Goal: Information Seeking & Learning: Learn about a topic

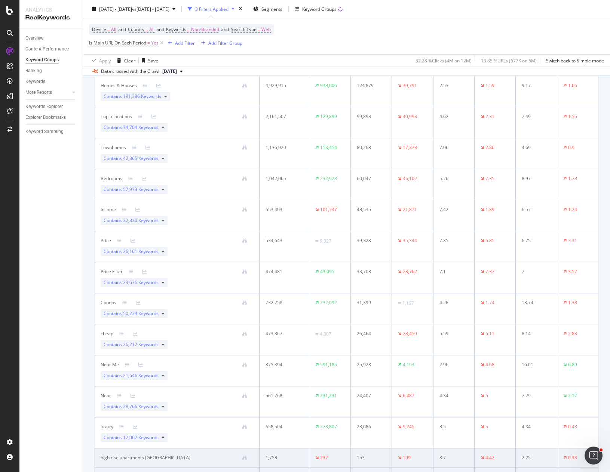
scroll to position [187, 0]
click at [163, 376] on icon at bounding box center [162, 374] width 3 height 4
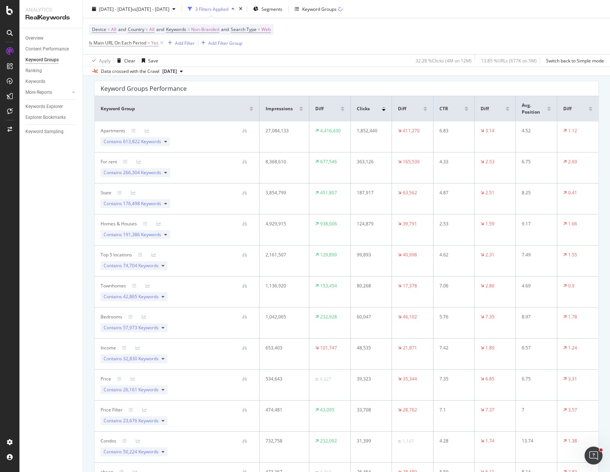
scroll to position [0, 0]
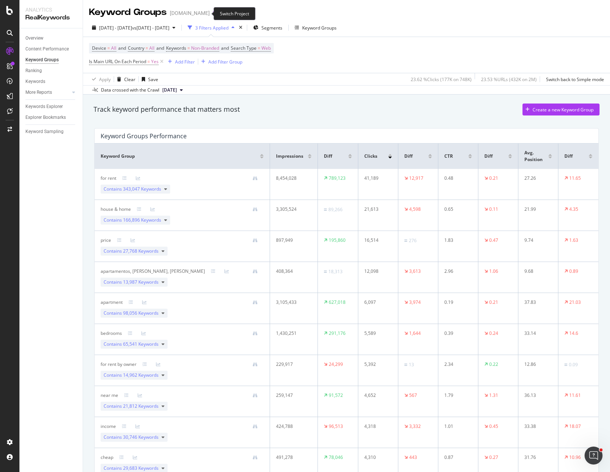
click at [213, 13] on icon "arrow-right-arrow-left" at bounding box center [215, 12] width 4 height 5
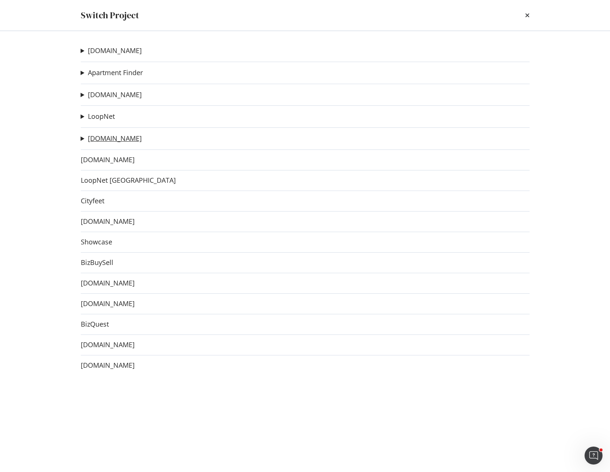
click at [116, 141] on link "[DOMAIN_NAME]" at bounding box center [115, 139] width 54 height 8
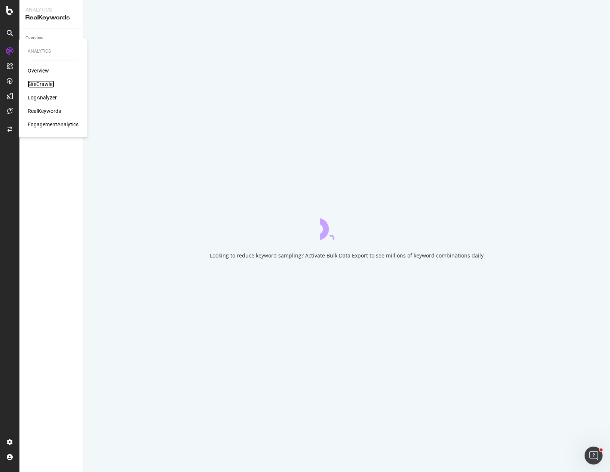
click at [46, 85] on div "SiteCrawler" at bounding box center [41, 83] width 27 height 7
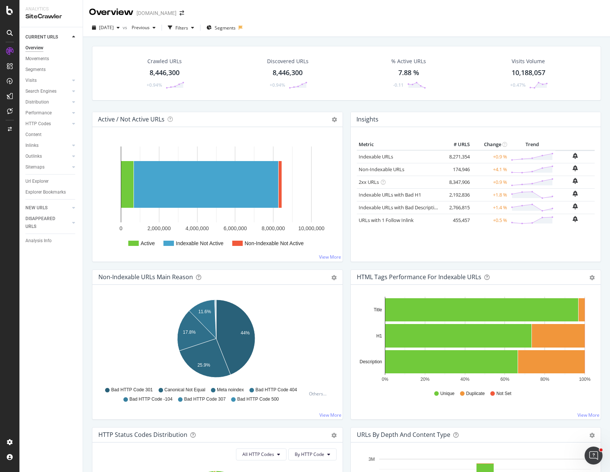
click at [274, 27] on div "2025 Aug. 8th vs Previous Filters Segments" at bounding box center [346, 29] width 527 height 15
click at [114, 28] on span "[DATE]" at bounding box center [106, 27] width 15 height 6
click at [300, 25] on div "2025 Aug. 8th vs Previous Filters Segments" at bounding box center [346, 29] width 527 height 15
click at [302, 30] on div "2025 Aug. 8th vs Previous Filters Segments" at bounding box center [346, 29] width 527 height 15
click at [295, 26] on div "2025 Aug. 8th vs Previous Filters Segments" at bounding box center [346, 29] width 527 height 15
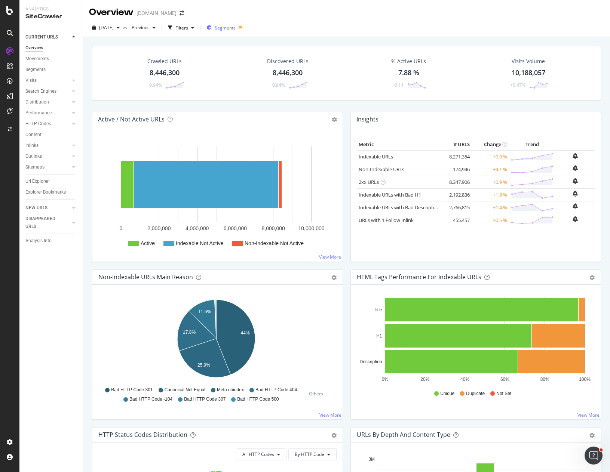
click at [235, 29] on span "Segments" at bounding box center [225, 28] width 21 height 6
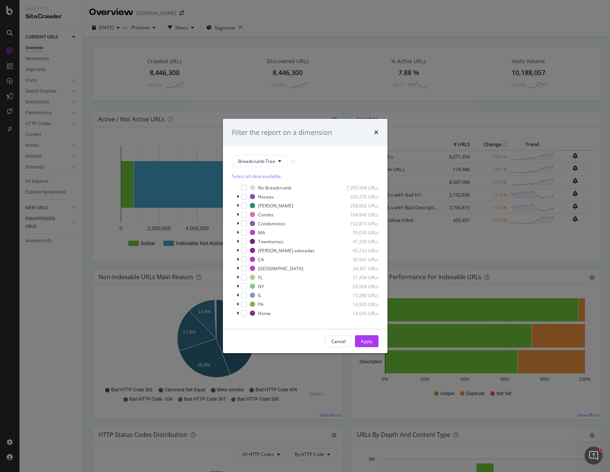
click at [323, 34] on div "Filter the report on a dimension Breadcrumb Tree Select all data available No B…" at bounding box center [305, 236] width 610 height 472
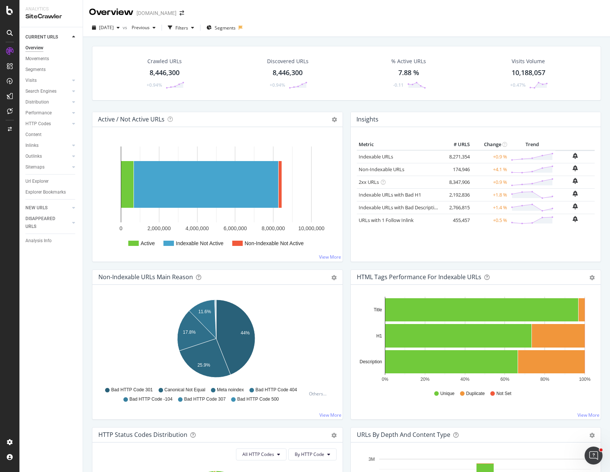
drag, startPoint x: 31, startPoint y: 81, endPoint x: 262, endPoint y: 33, distance: 236.7
click at [31, 81] on div "Visits" at bounding box center [30, 81] width 11 height 8
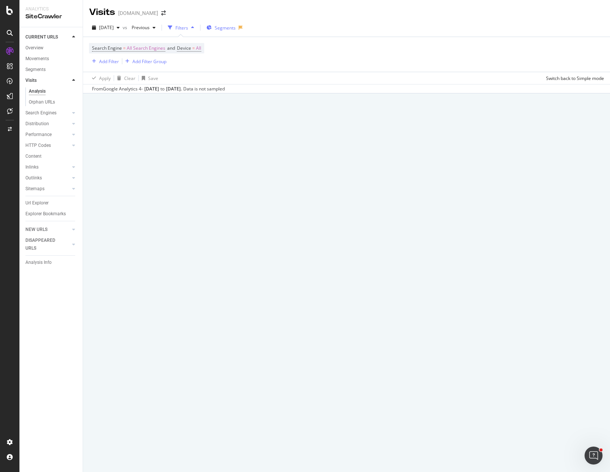
click at [234, 30] on span "Segments" at bounding box center [225, 28] width 21 height 6
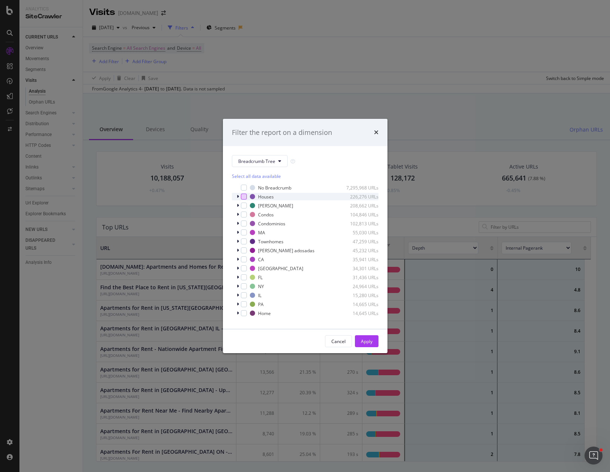
scroll to position [219, 488]
click at [277, 159] on button "Breadcrumb Tree" at bounding box center [260, 161] width 56 height 12
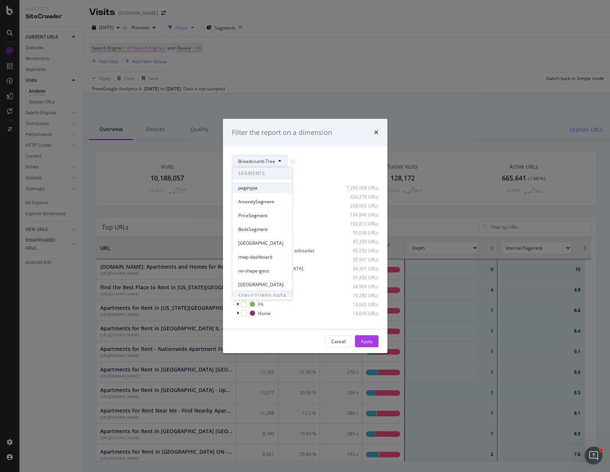
click at [260, 188] on span "pagetype" at bounding box center [262, 188] width 48 height 7
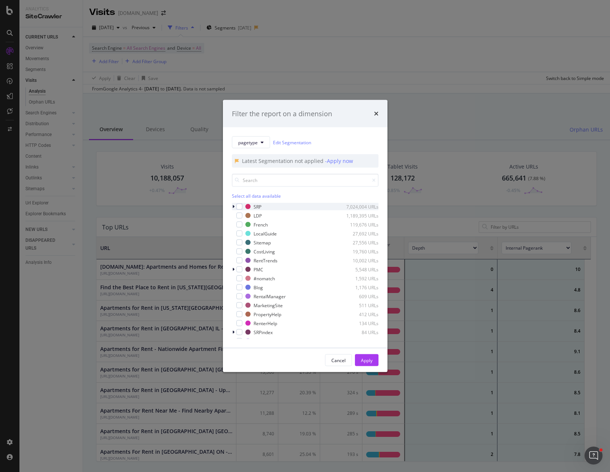
click at [234, 206] on div "modal" at bounding box center [234, 206] width 4 height 7
click at [241, 208] on div "modal" at bounding box center [239, 207] width 6 height 6
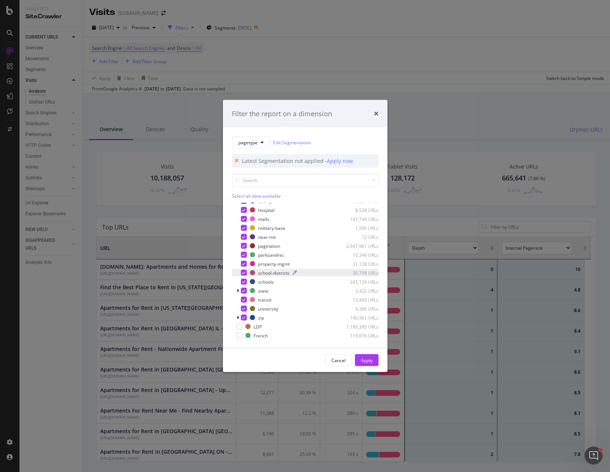
scroll to position [75, 0]
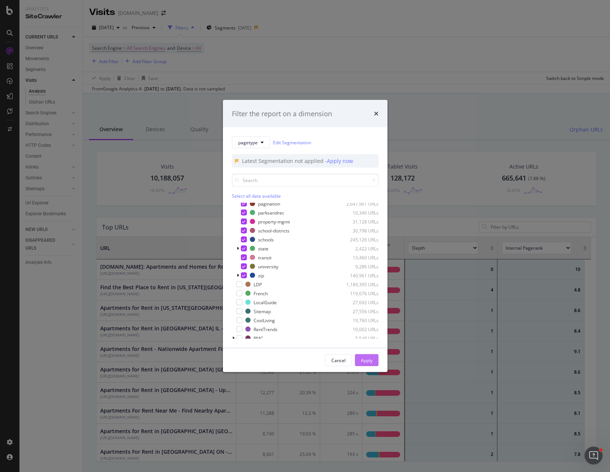
click at [370, 358] on button "Apply" at bounding box center [367, 360] width 24 height 12
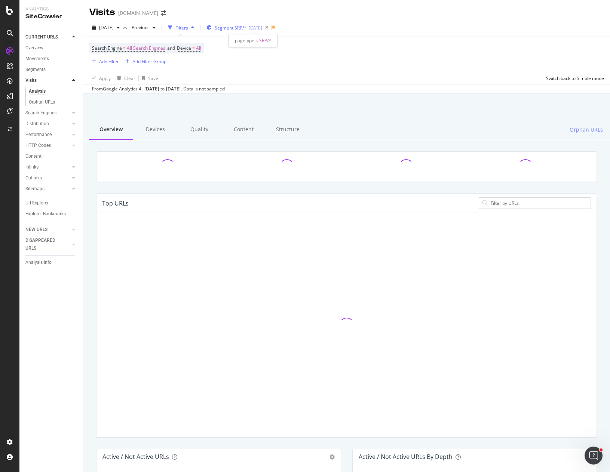
click at [262, 29] on div "2025-07-14" at bounding box center [255, 28] width 13 height 6
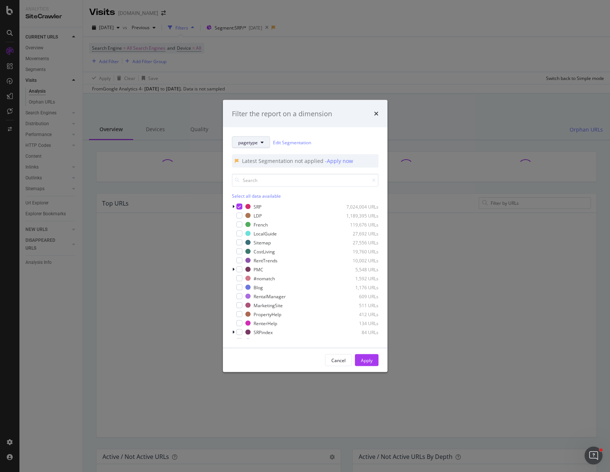
click at [256, 141] on span "pagetype" at bounding box center [247, 142] width 19 height 6
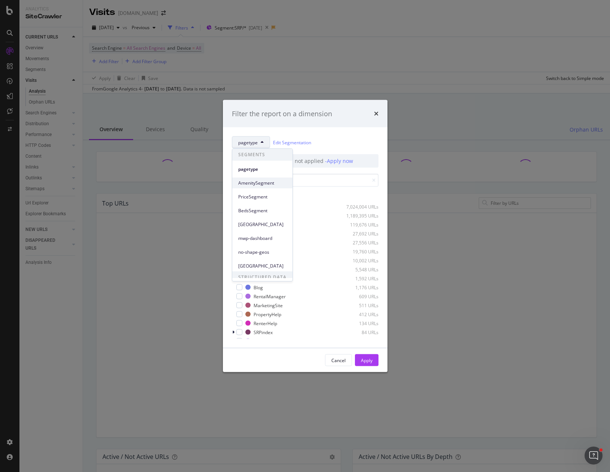
click at [260, 183] on span "AmenitySegment" at bounding box center [262, 183] width 48 height 7
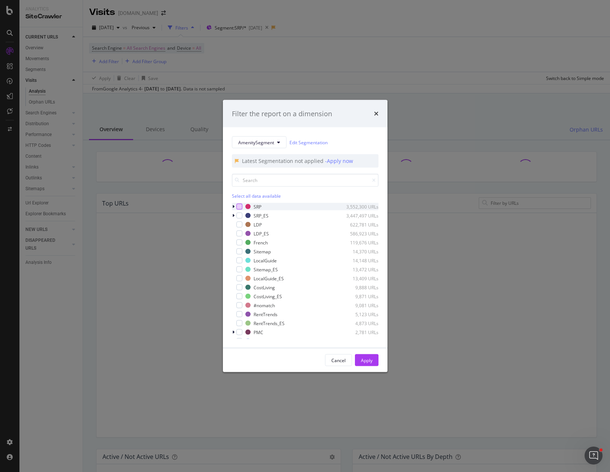
click at [238, 208] on div "modal" at bounding box center [239, 207] width 6 height 6
click at [240, 215] on div "modal" at bounding box center [239, 216] width 6 height 6
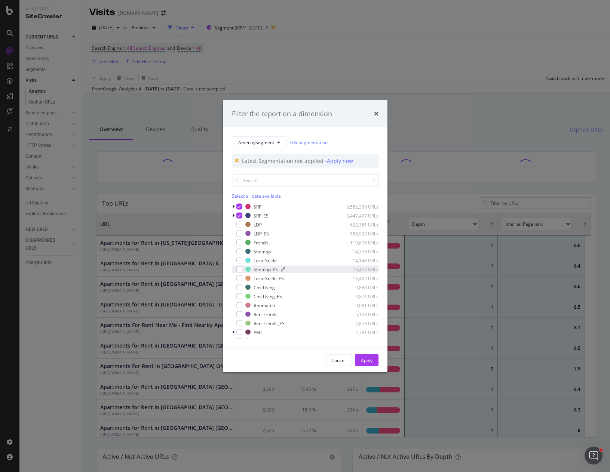
scroll to position [219, 488]
drag, startPoint x: 368, startPoint y: 361, endPoint x: 302, endPoint y: 221, distance: 155.8
click at [303, 221] on div "Filter the report on a dimension AmenitySegment Edit Segmentation Latest Segmen…" at bounding box center [305, 236] width 164 height 272
click at [238, 214] on icon "modal" at bounding box center [238, 216] width 3 height 4
click at [366, 363] on div "Apply" at bounding box center [367, 360] width 12 height 6
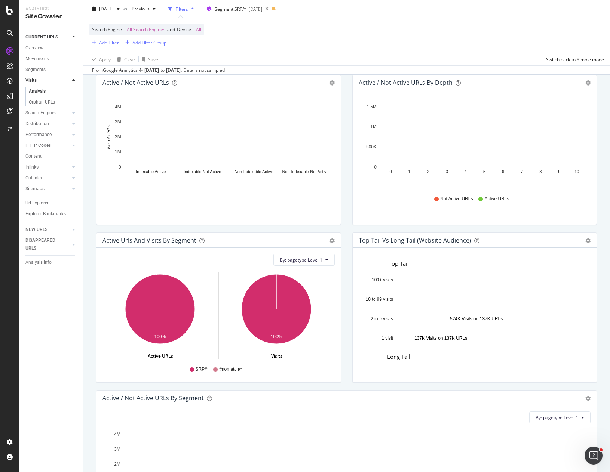
scroll to position [452, 0]
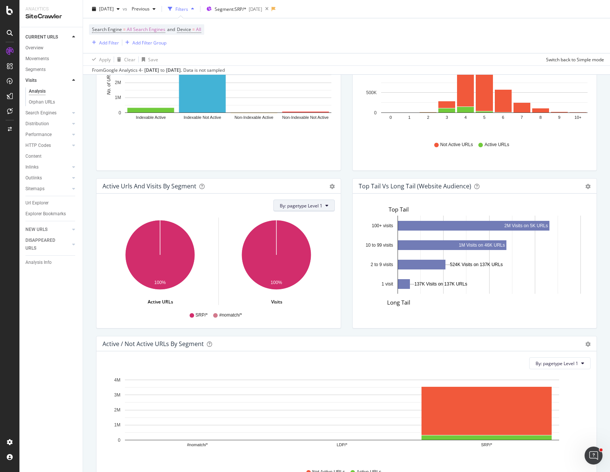
click at [314, 205] on span "By: pagetype Level 1" at bounding box center [301, 206] width 43 height 6
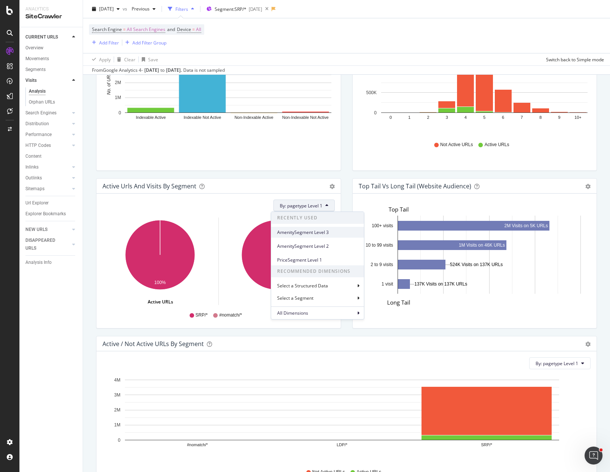
click at [326, 235] on span "AmenitySegment Level 3" at bounding box center [317, 232] width 81 height 7
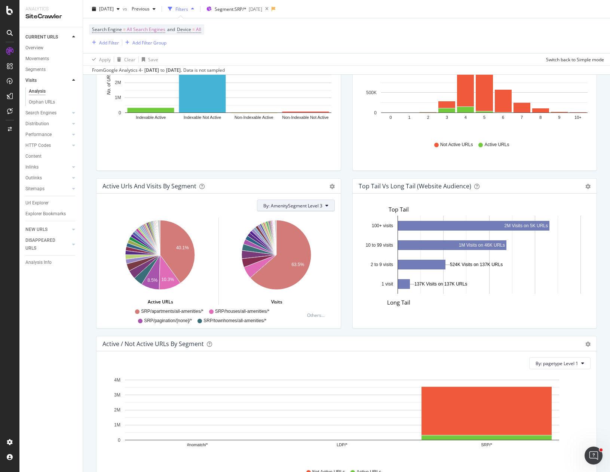
click at [307, 207] on span "By: AmenitySegment Level 3" at bounding box center [292, 206] width 59 height 6
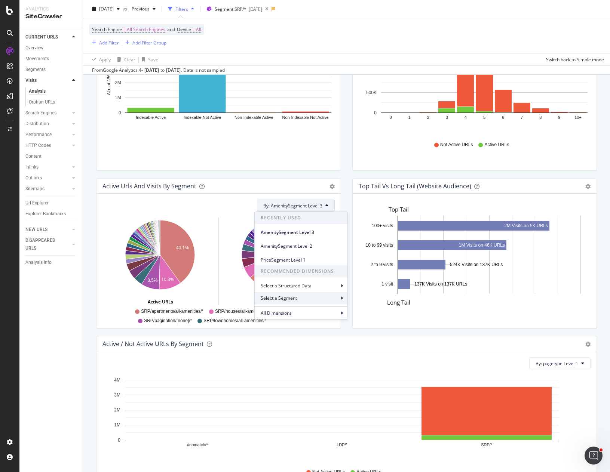
click at [304, 299] on div "Select a Segment" at bounding box center [301, 298] width 93 height 12
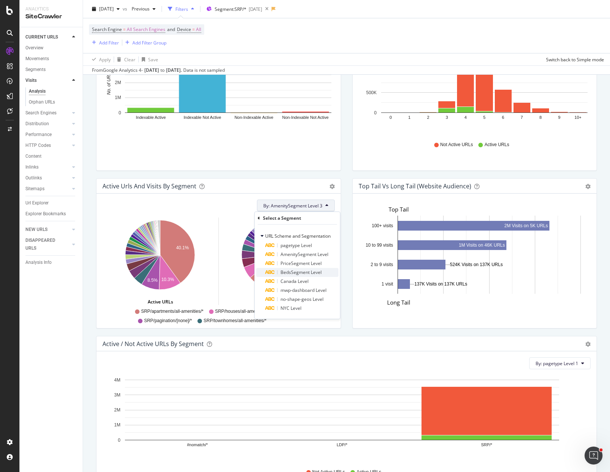
click at [312, 272] on span "BedsSegment Level" at bounding box center [300, 272] width 41 height 6
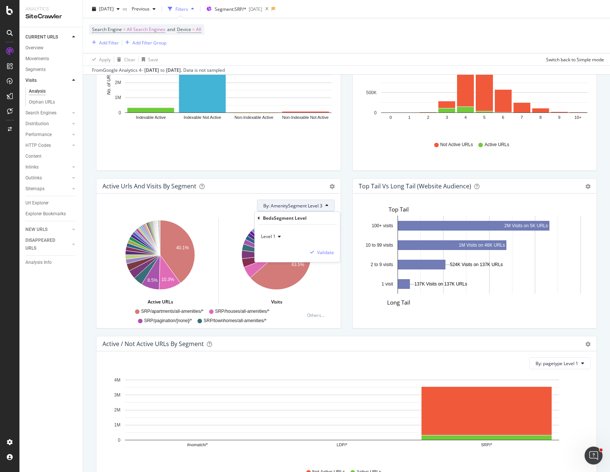
click at [279, 237] on icon at bounding box center [277, 236] width 5 height 4
click at [279, 259] on div "Level 2" at bounding box center [302, 262] width 80 height 10
click at [329, 253] on div "Validate" at bounding box center [325, 252] width 17 height 6
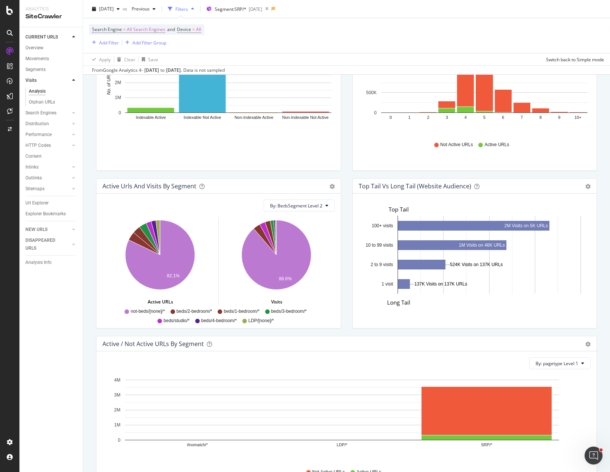
click at [340, 271] on div "Active Urls and Visits by Segment Add to Custom Report By: BedsSegment Level 2 …" at bounding box center [218, 257] width 256 height 158
click at [346, 265] on div "Top Tail vs Long Tail (Website Audience) Bar Table Export as CSV Add to Custom …" at bounding box center [474, 257] width 256 height 158
click at [342, 257] on div "Active Urls and Visits by Segment Add to Custom Report By: BedsSegment Level 2 …" at bounding box center [218, 257] width 256 height 158
click at [346, 171] on div "Active / Not Active URLs by Depth Bar (by Value) Bar (by Percentage) Table Expo…" at bounding box center [474, 100] width 256 height 158
click at [343, 228] on div "Active Urls and Visits by Segment Add to Custom Report By: BedsSegment Level 2 …" at bounding box center [218, 257] width 256 height 158
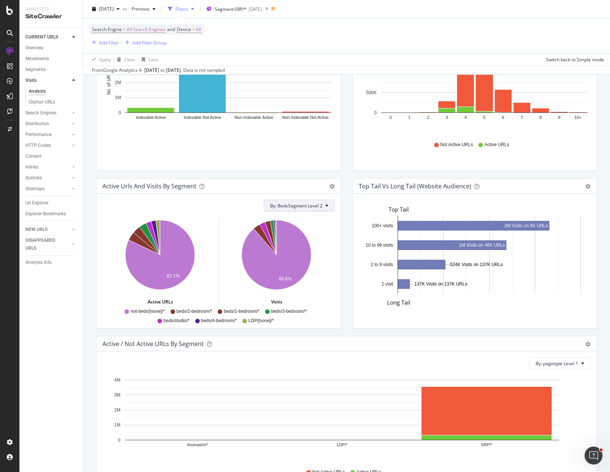
click at [318, 204] on span "By: BedsSegment Level 2" at bounding box center [296, 206] width 52 height 6
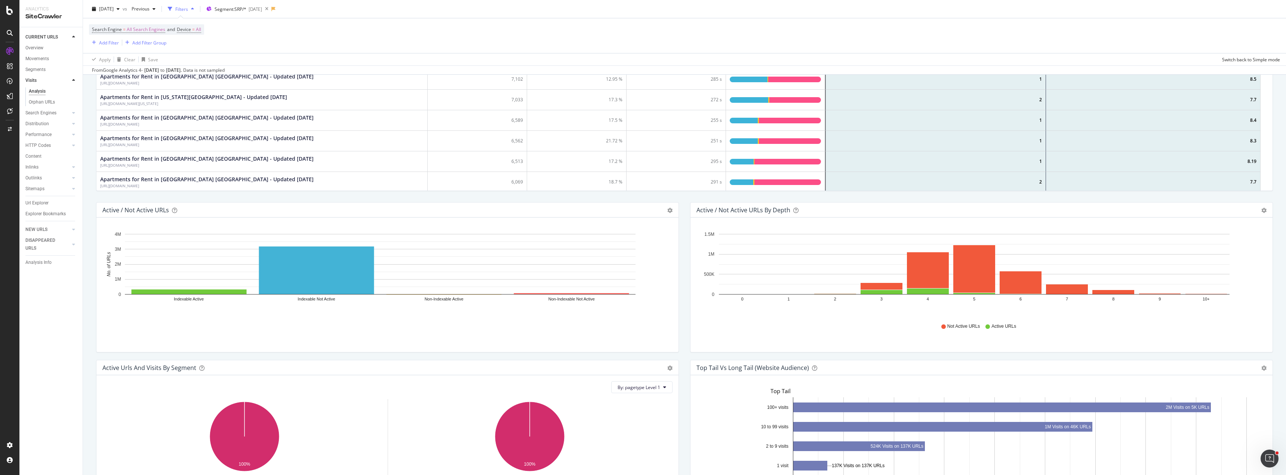
scroll to position [448, 0]
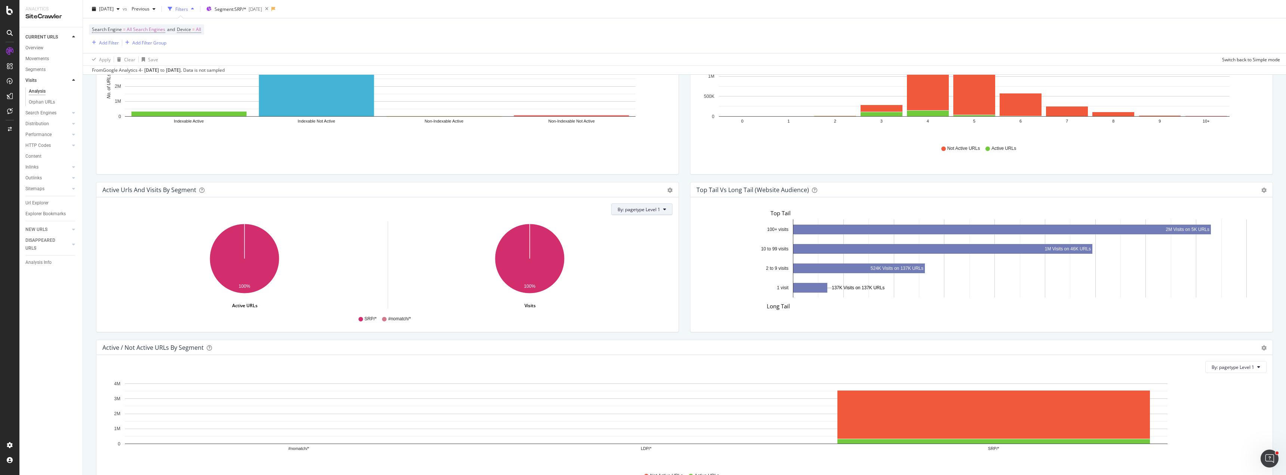
click at [609, 209] on span "By: pagetype Level 1" at bounding box center [638, 209] width 43 height 6
click at [609, 250] on span "AmenitySegment Level 3" at bounding box center [655, 250] width 81 height 7
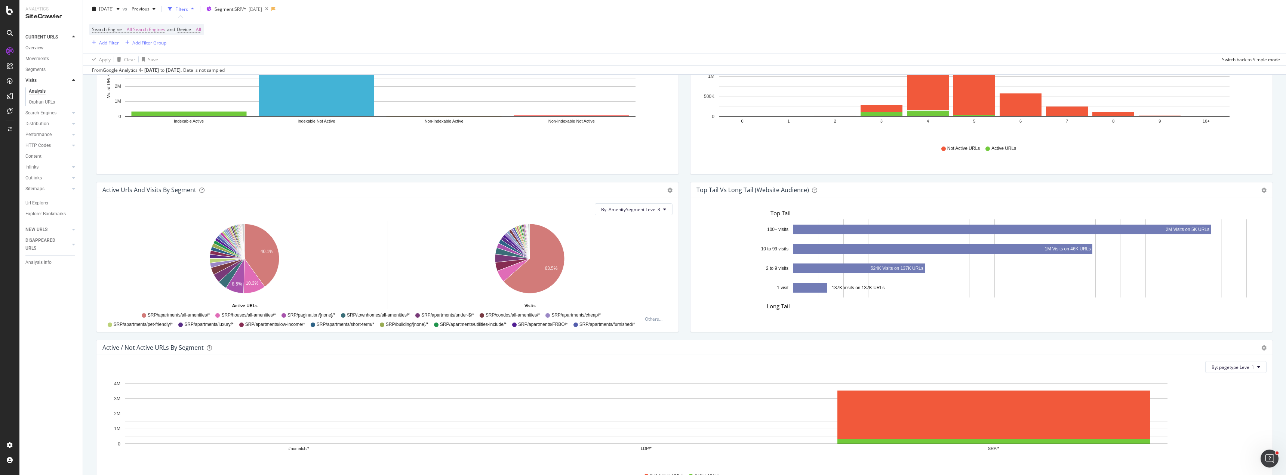
click at [462, 178] on div "Active / Not Active URLs Bar (by Value) Bar (by Percentage) Table Export as CSV…" at bounding box center [387, 103] width 594 height 158
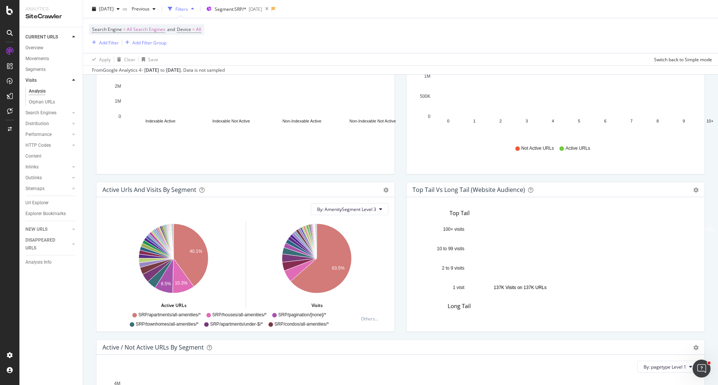
scroll to position [219, 596]
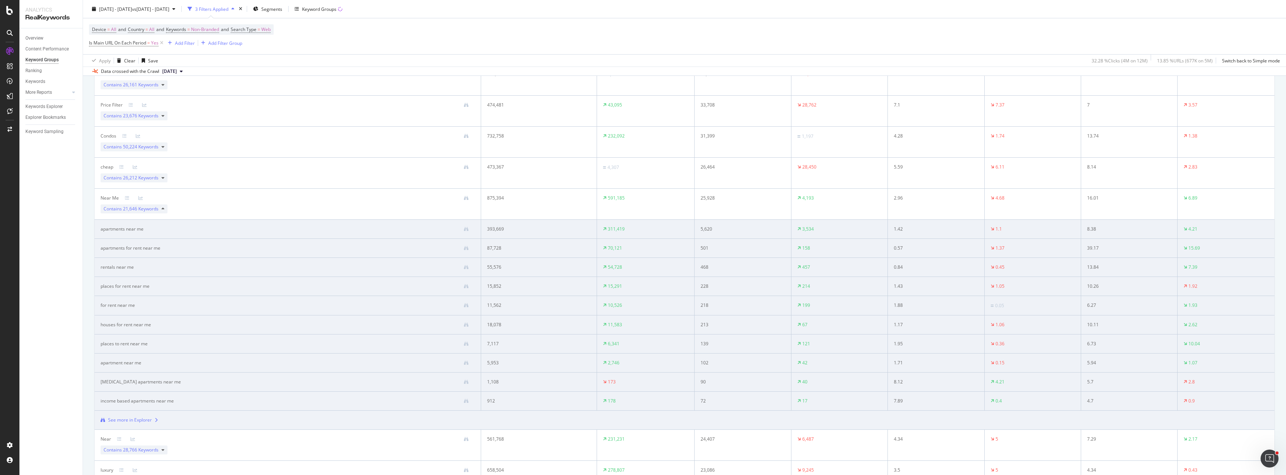
scroll to position [336, 0]
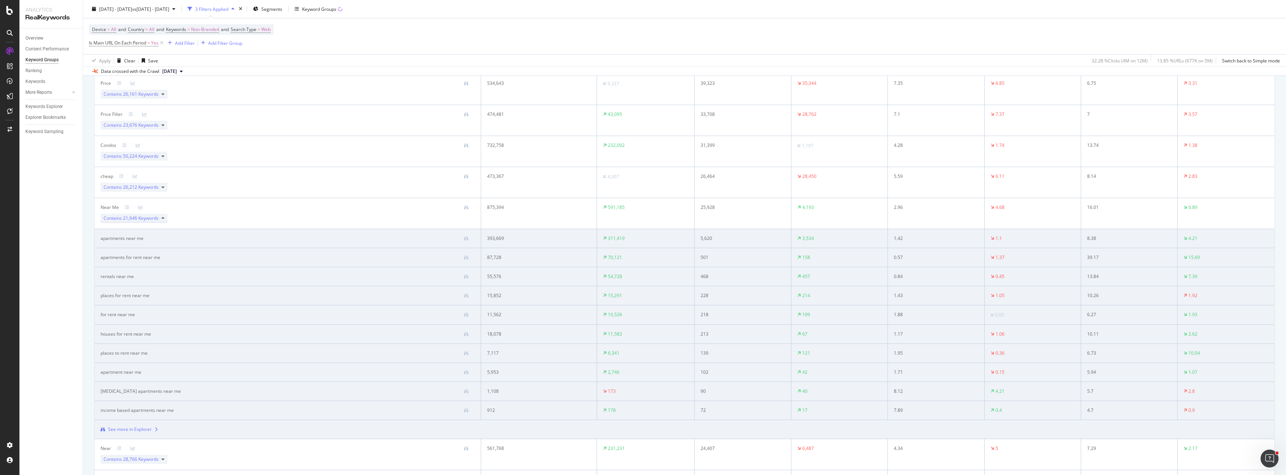
click at [155, 220] on span "21,646 Keywords" at bounding box center [141, 218] width 36 height 6
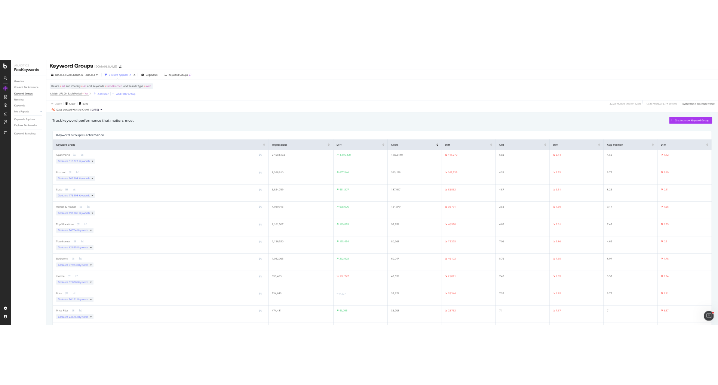
scroll to position [0, 0]
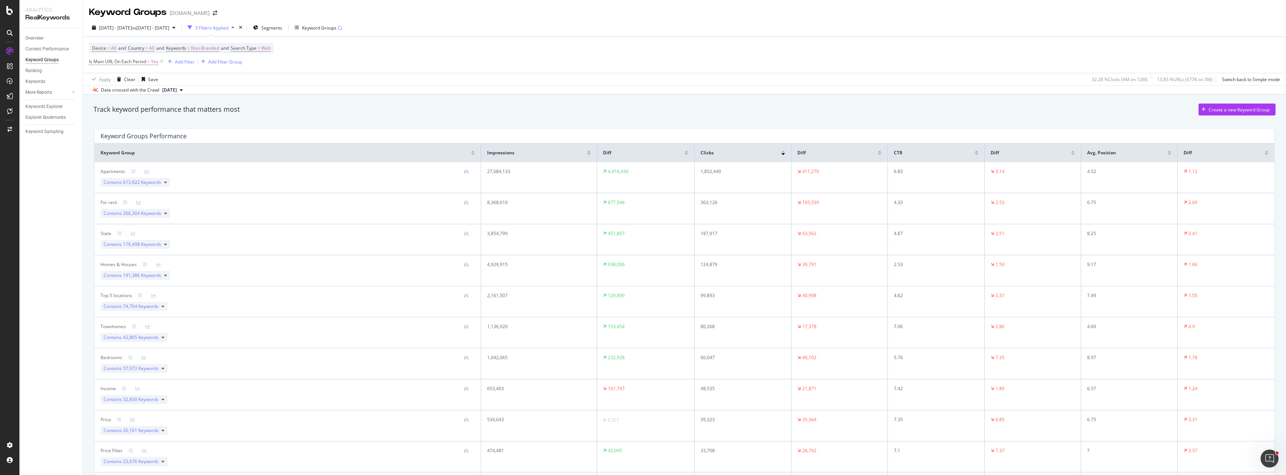
click at [396, 57] on div "Device = All and Country = All and Keywords = Non-Branded and Search Type = Web…" at bounding box center [684, 55] width 1191 height 36
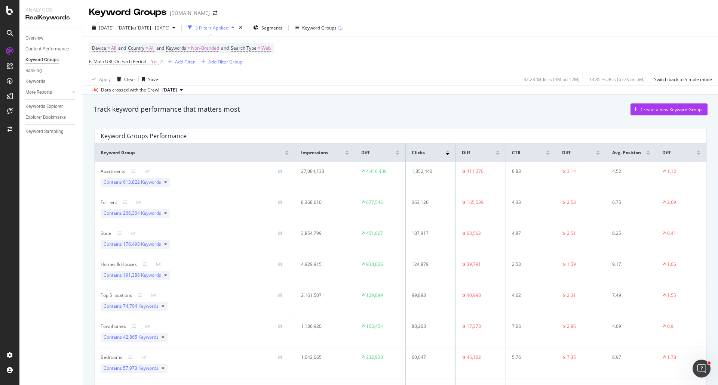
click at [441, 109] on div "Track keyword performance that matters most Create a new Keyword Group" at bounding box center [400, 110] width 614 height 12
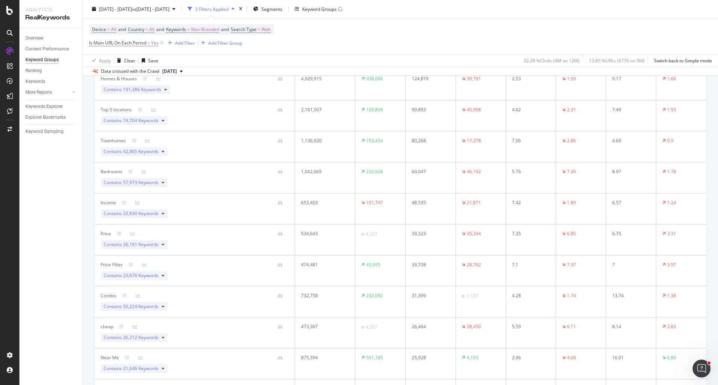
scroll to position [36, 0]
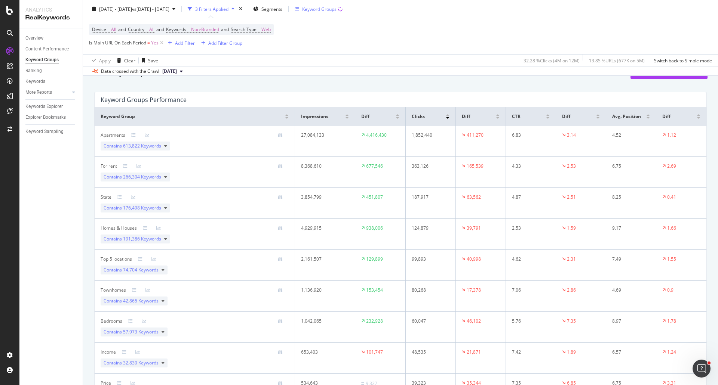
click at [336, 10] on div "Keyword Groups" at bounding box center [319, 9] width 34 height 6
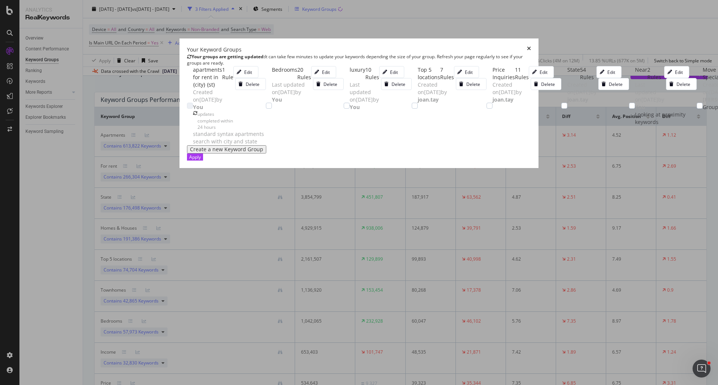
scroll to position [10, 0]
click at [179, 62] on div "Your Keyword Groups Your groups are getting updated: It can take few minutes to…" at bounding box center [358, 103] width 359 height 130
click at [531, 46] on icon "times" at bounding box center [529, 49] width 4 height 7
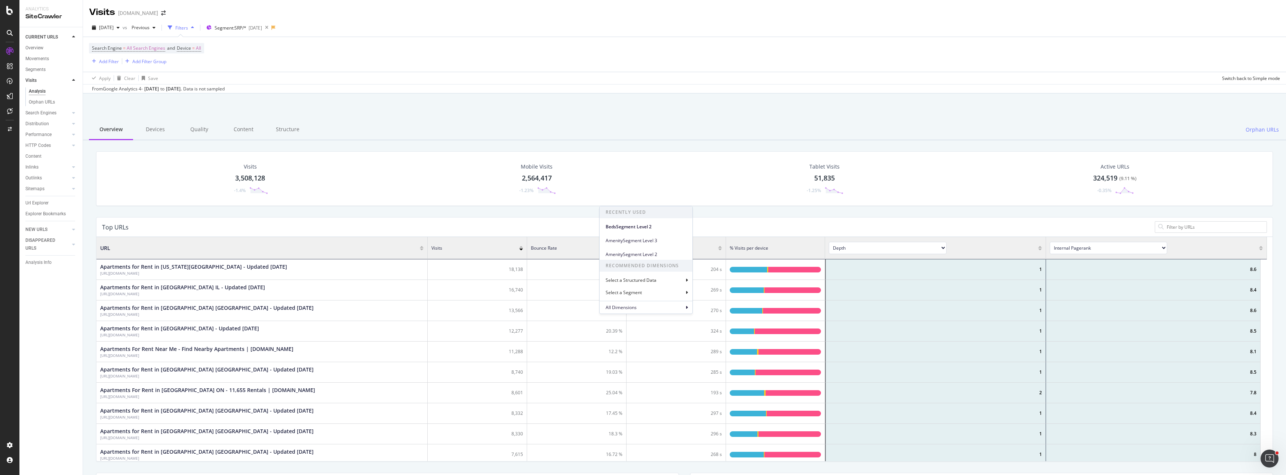
scroll to position [219, 1165]
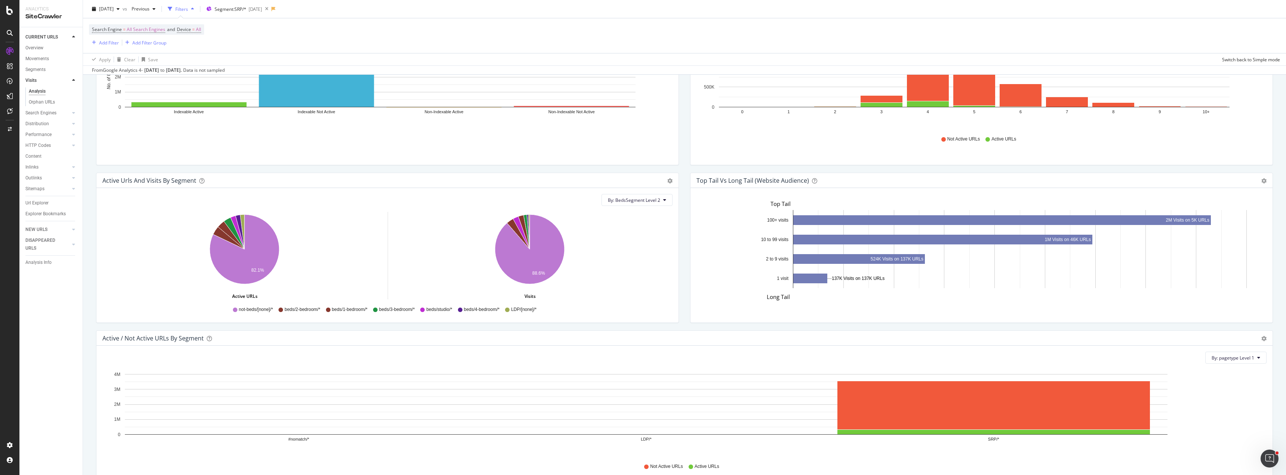
click at [635, 170] on div "Active / Not Active URLs Bar (by Value) Bar (by Percentage) Table Export as CSV…" at bounding box center [387, 94] width 594 height 158
click at [469, 168] on div "Active / Not Active URLs Bar (by Value) Bar (by Percentage) Table Export as CSV…" at bounding box center [387, 94] width 594 height 158
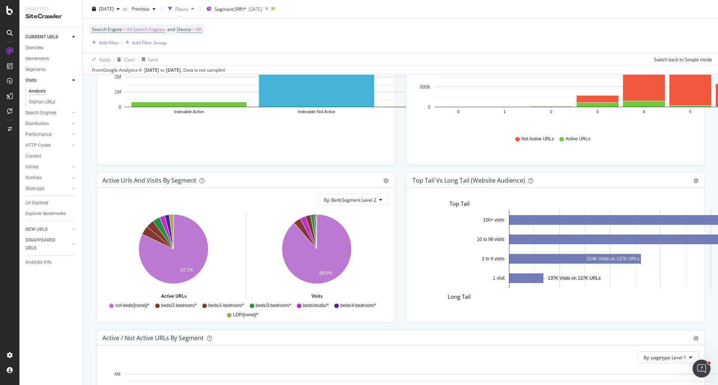
scroll to position [219, 596]
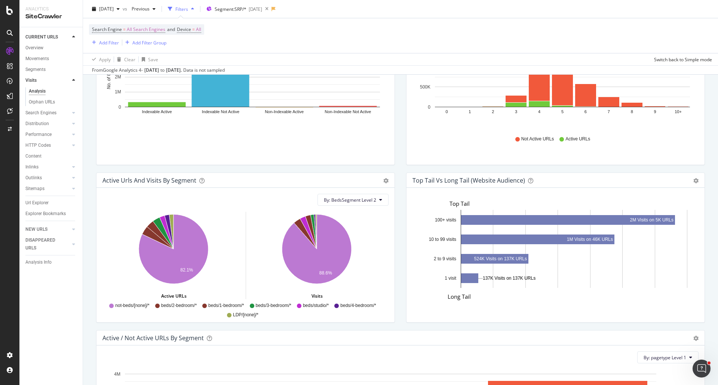
click at [259, 29] on div "Search Engine = All Search Engines and Device = All Add Filter Add Filter Group" at bounding box center [400, 35] width 623 height 35
click at [250, 29] on div "Search Engine = All Search Engines and Device = All Add Filter Add Filter Group" at bounding box center [400, 35] width 623 height 35
click at [265, 30] on div "Search Engine = All Search Engines and Device = All Add Filter Add Filter Group" at bounding box center [400, 35] width 623 height 35
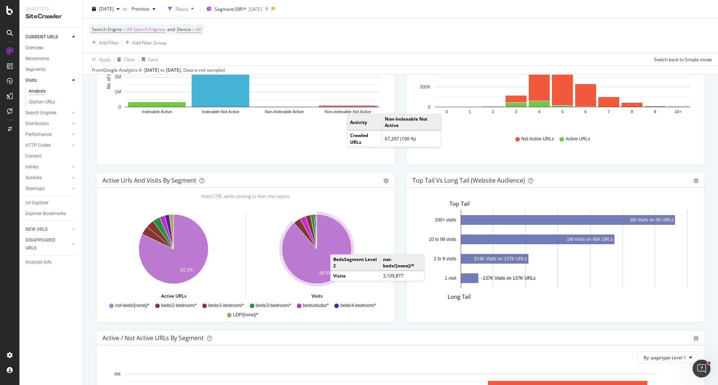
drag, startPoint x: 351, startPoint y: 256, endPoint x: 312, endPoint y: 262, distance: 38.8
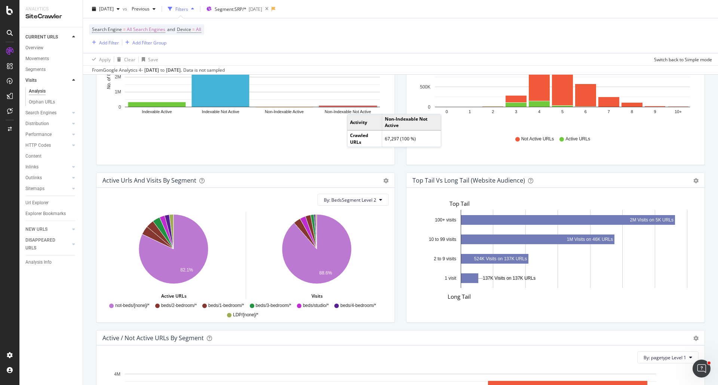
click at [331, 166] on div "Active / Not Active URLs Bar (by Value) Bar (by Percentage) Table Export as CSV…" at bounding box center [245, 94] width 310 height 158
click at [383, 269] on icon "88.6%" at bounding box center [316, 255] width 141 height 87
click at [374, 269] on icon "88.6%" at bounding box center [316, 255] width 141 height 87
click at [247, 169] on div "Active / Not Active URLs Bar (by Value) Bar (by Percentage) Table Export as CSV…" at bounding box center [245, 94] width 310 height 158
click at [259, 168] on div "Active / Not Active URLs Bar (by Value) Bar (by Percentage) Table Export as CSV…" at bounding box center [245, 94] width 310 height 158
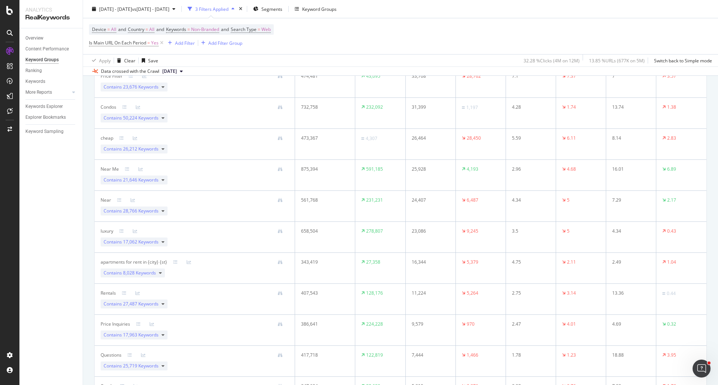
scroll to position [374, 0]
click at [154, 181] on span "21,646 Keywords" at bounding box center [141, 181] width 36 height 6
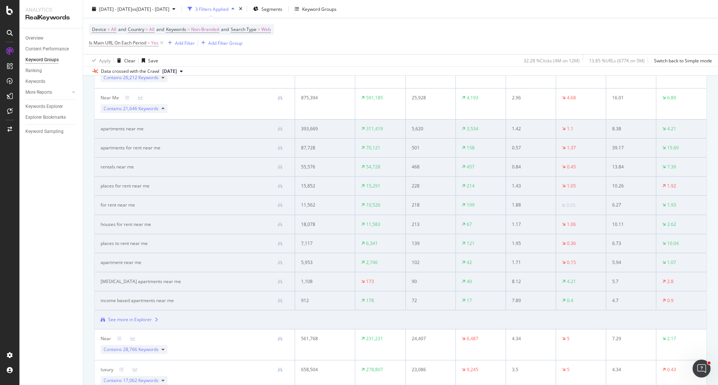
scroll to position [486, 0]
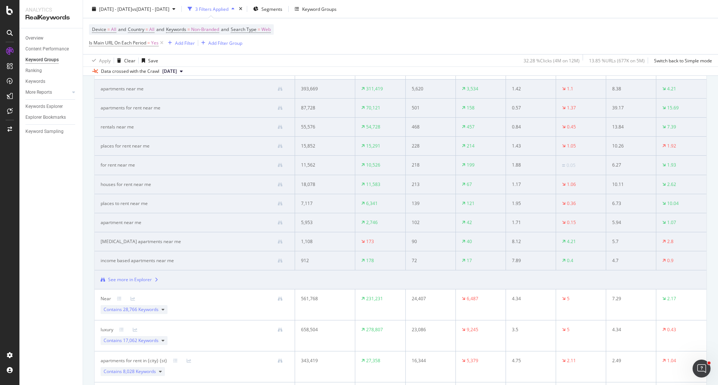
click at [71, 200] on div "Overview Content Performance Keyword Groups Ranking Keywords More Reports Count…" at bounding box center [50, 206] width 63 height 357
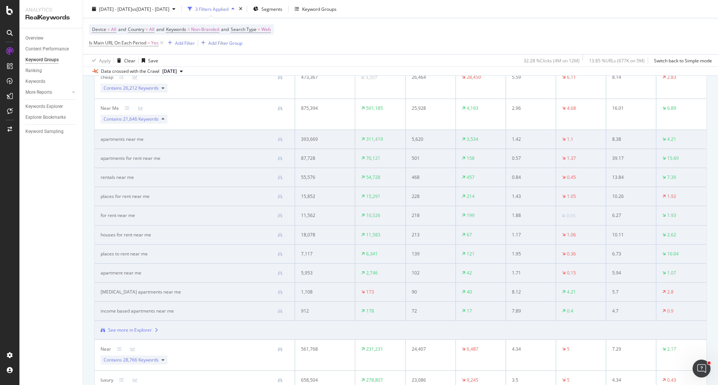
scroll to position [448, 0]
